Goal: Task Accomplishment & Management: Manage account settings

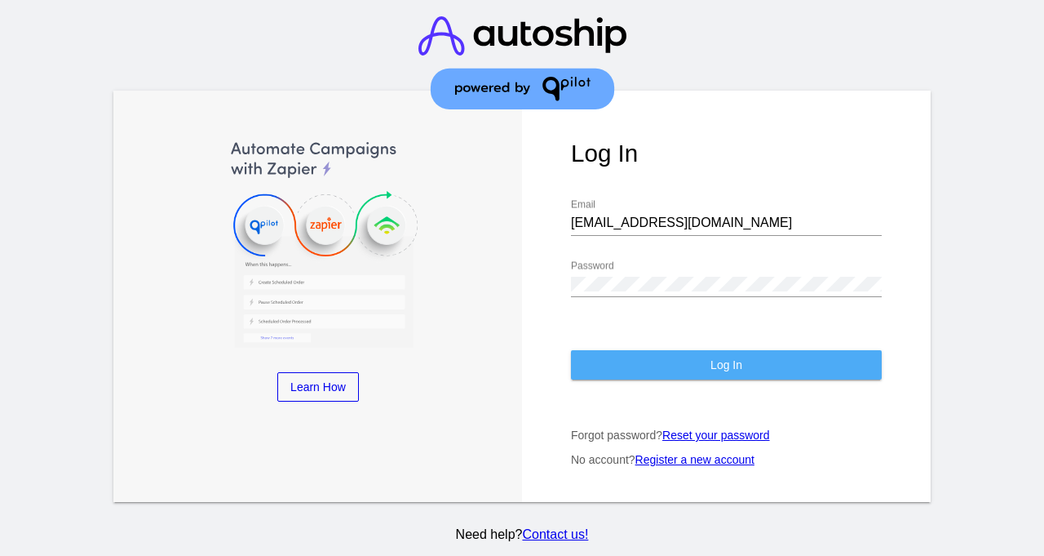
click at [730, 358] on span "Log In" at bounding box center [727, 364] width 32 height 13
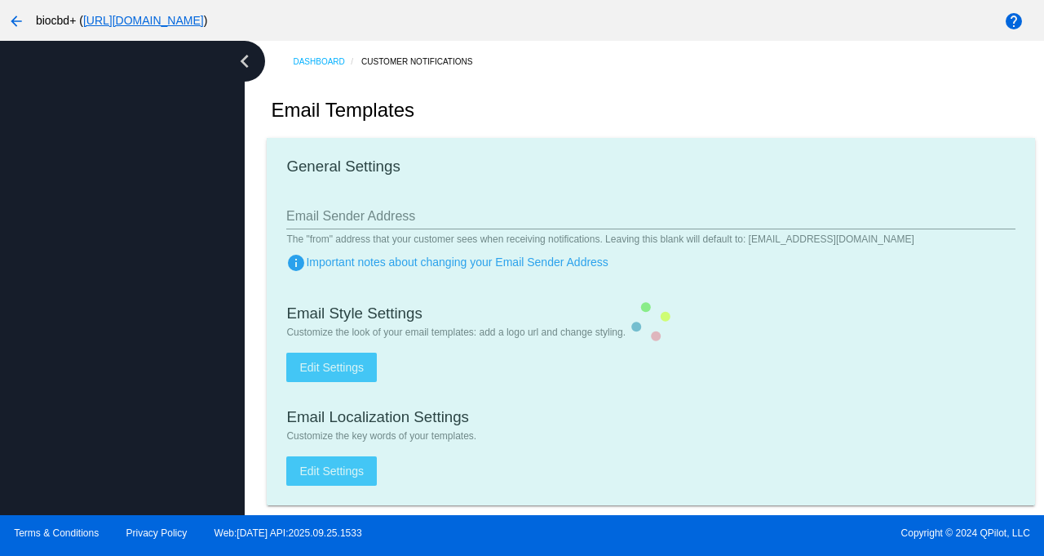
type input "[EMAIL_ADDRESS][DOMAIN_NAME]"
checkbox input "true"
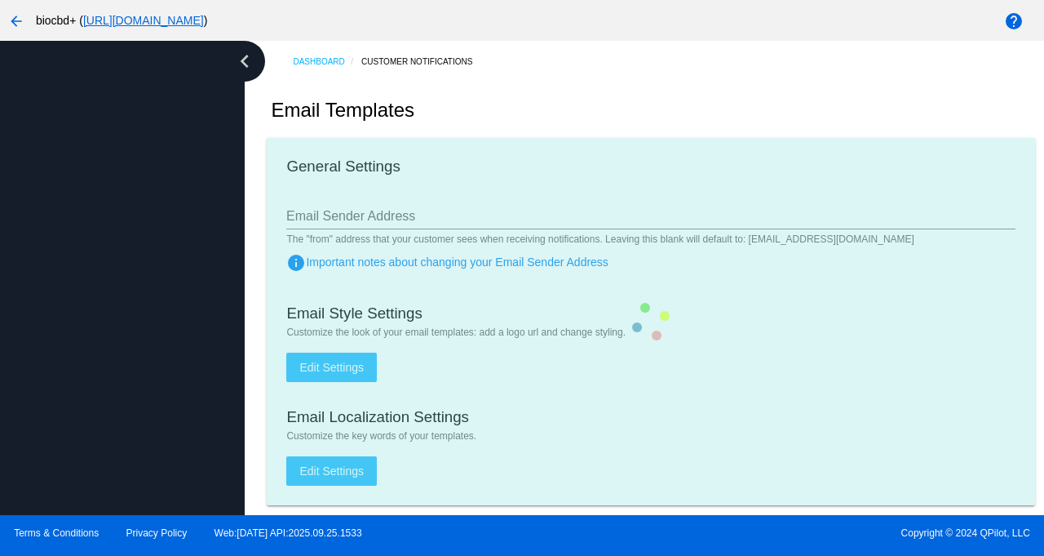
type input "[PERSON_NAME][EMAIL_ADDRESS][DOMAIN_NAME]"
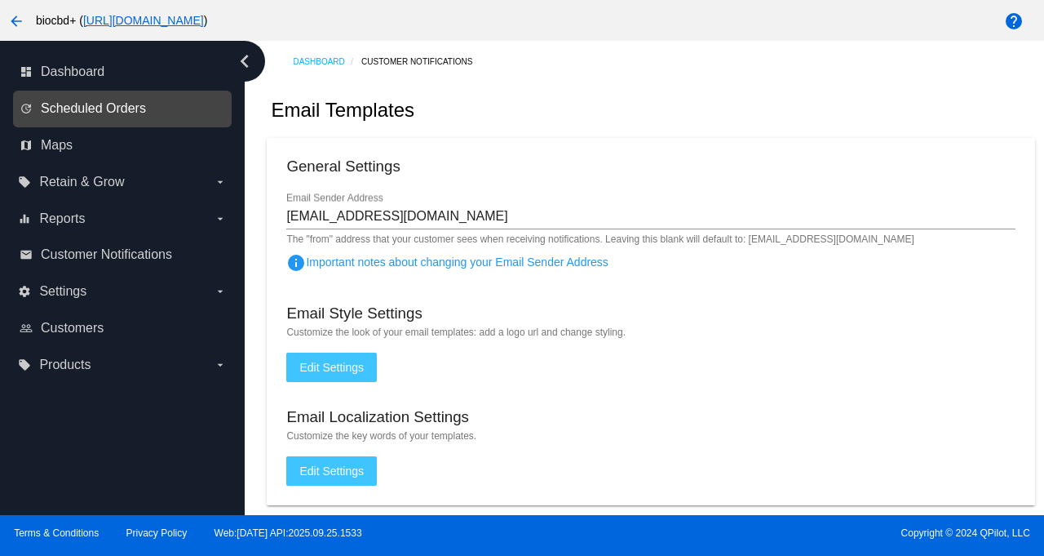
click at [126, 110] on span "Scheduled Orders" at bounding box center [93, 108] width 105 height 15
